Goal: Information Seeking & Learning: Understand process/instructions

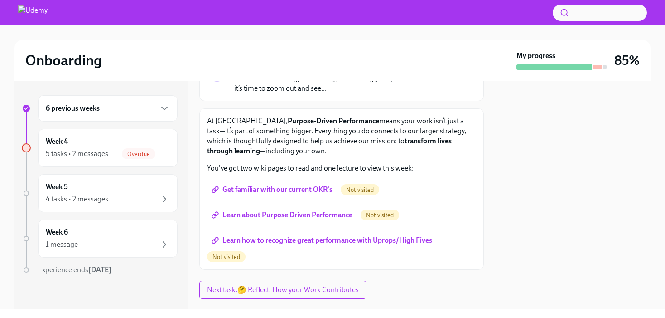
scroll to position [82, 0]
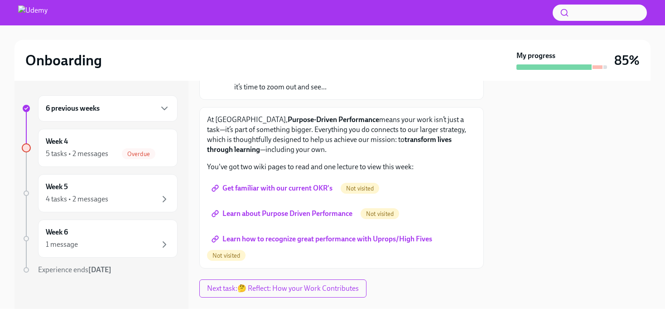
click at [265, 184] on span "Get familiar with our current OKR's" at bounding box center [272, 188] width 119 height 9
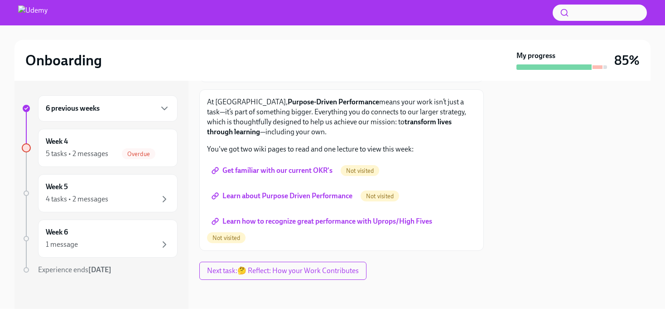
click at [270, 192] on span "Learn about Purpose Driven Performance" at bounding box center [282, 195] width 139 height 9
click at [265, 220] on span "Learn how to recognize great performance with Uprops/High Fives" at bounding box center [322, 221] width 219 height 9
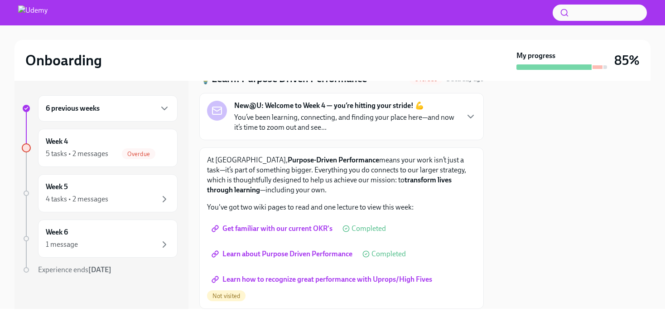
scroll to position [0, 0]
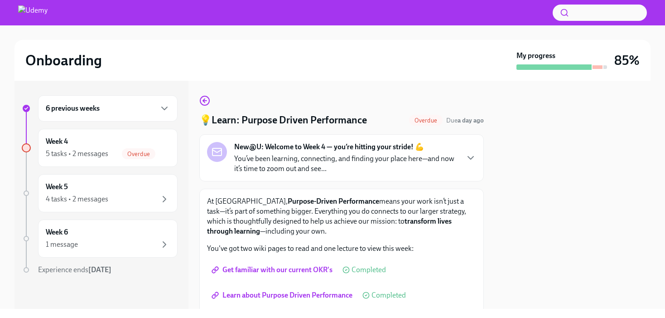
click at [303, 162] on p "You’ve been learning, connecting, and finding your place here—and now it’s time…" at bounding box center [346, 164] width 224 height 20
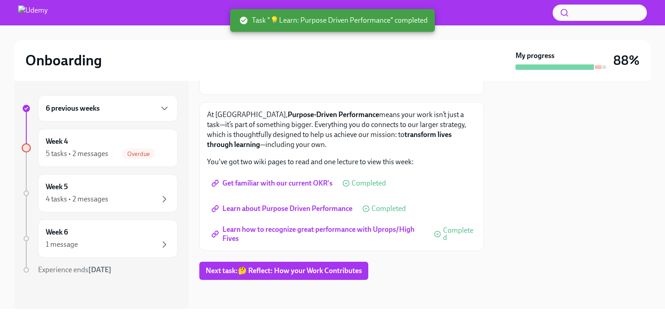
scroll to position [330, 0]
click at [288, 270] on span "Next task : 🤔 Reflect: How your Work Contributes" at bounding box center [284, 270] width 156 height 9
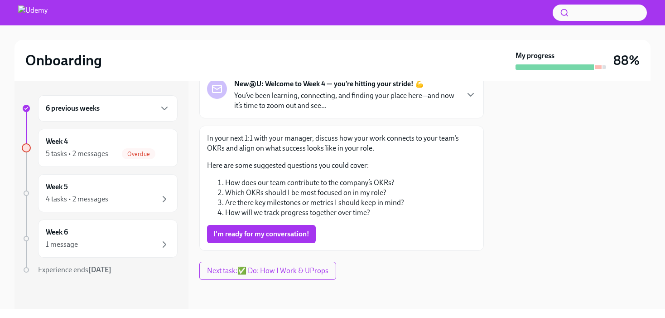
scroll to position [26, 0]
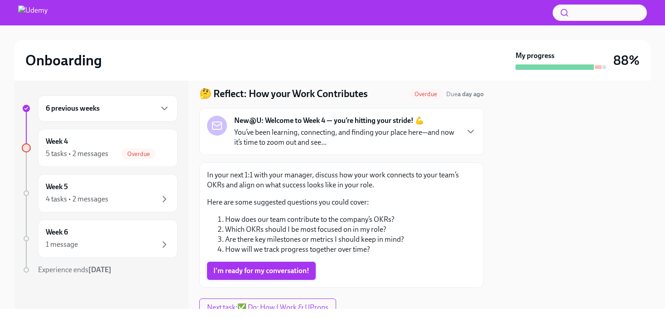
click at [283, 268] on span "I'm ready for my conversation!" at bounding box center [261, 270] width 96 height 9
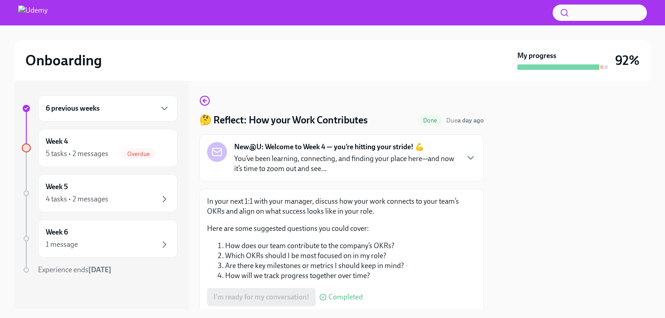
scroll to position [63, 0]
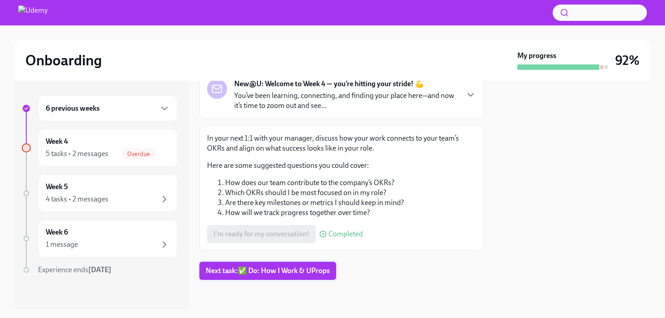
click at [284, 277] on button "Next task : ✅ Do: How I Work & UProps" at bounding box center [267, 271] width 137 height 18
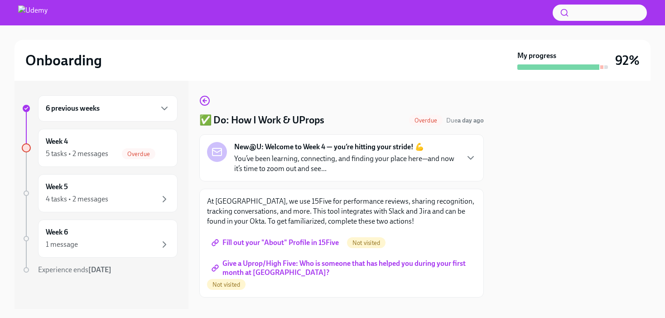
click at [280, 241] on span "Fill out your "About" Profile in 15Five" at bounding box center [276, 242] width 126 height 9
click at [250, 263] on span "Give a Uprop/High Five: Who is someone that has helped you during your first mo…" at bounding box center [341, 267] width 257 height 9
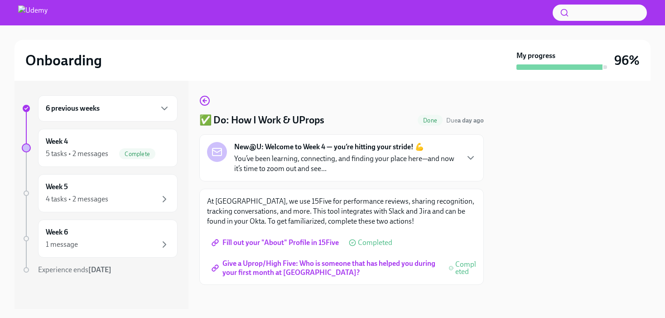
scroll to position [5, 0]
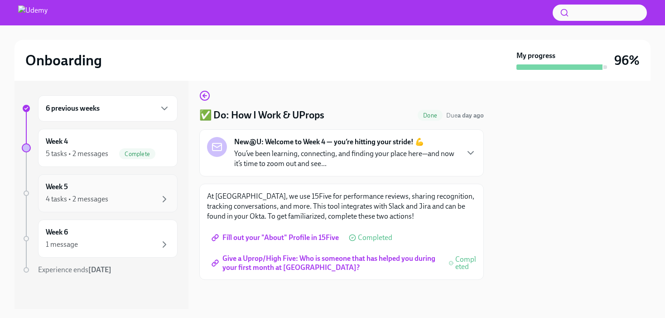
click at [124, 194] on div "4 tasks • 2 messages" at bounding box center [108, 199] width 124 height 11
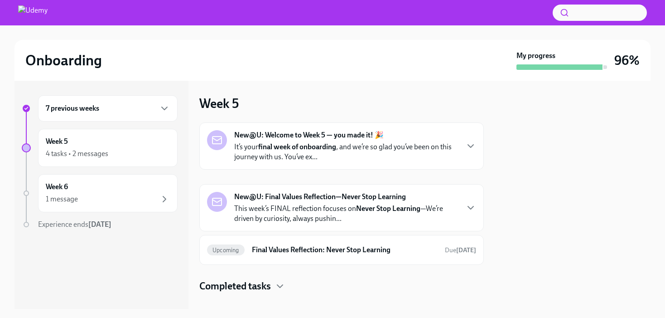
click at [124, 194] on div "1 message" at bounding box center [108, 199] width 124 height 11
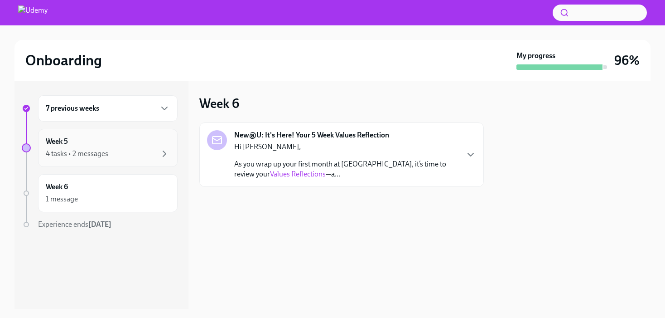
click at [132, 153] on div "4 tasks • 2 messages" at bounding box center [108, 153] width 124 height 11
